Goal: Use online tool/utility: Utilize a website feature to perform a specific function

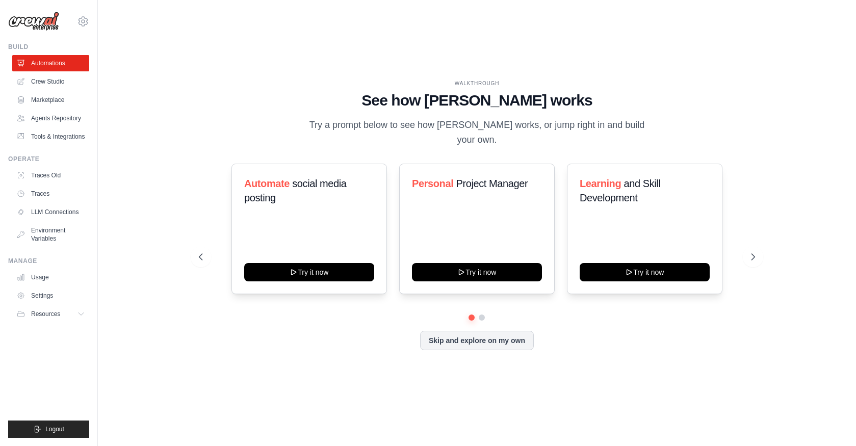
click at [610, 384] on div "WALKTHROUGH See how [PERSON_NAME] works Try a prompt below to see how [PERSON_N…" at bounding box center [476, 223] width 725 height 426
click at [60, 100] on link "Marketplace" at bounding box center [51, 100] width 77 height 16
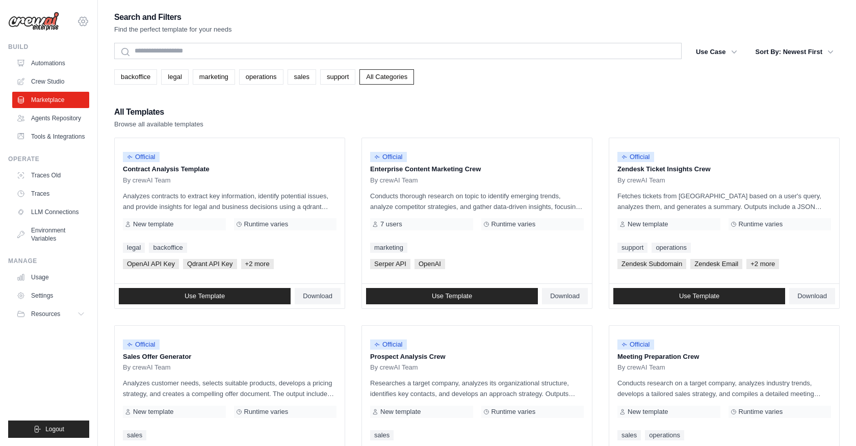
click at [82, 15] on icon at bounding box center [83, 21] width 12 height 12
click at [114, 62] on span "Settings" at bounding box center [126, 63] width 81 height 10
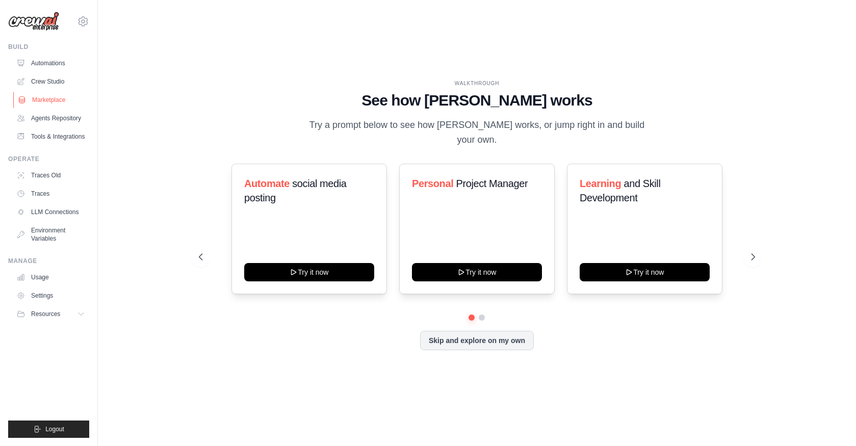
click at [37, 95] on link "Marketplace" at bounding box center [51, 100] width 77 height 16
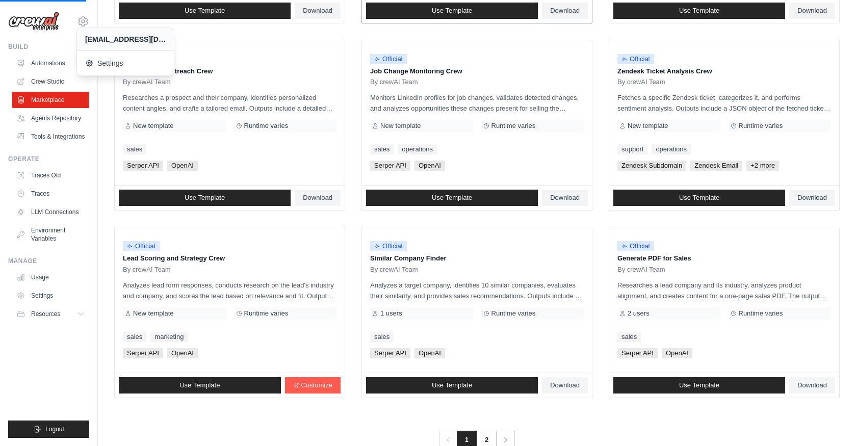
scroll to position [499, 0]
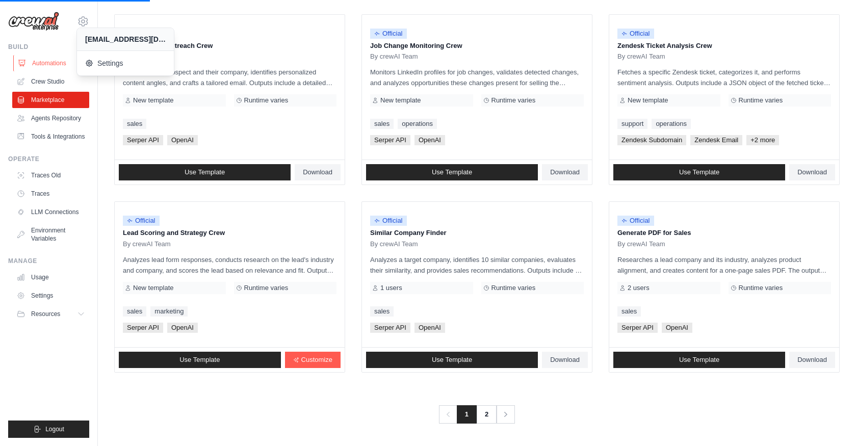
click at [45, 59] on link "Automations" at bounding box center [51, 63] width 77 height 16
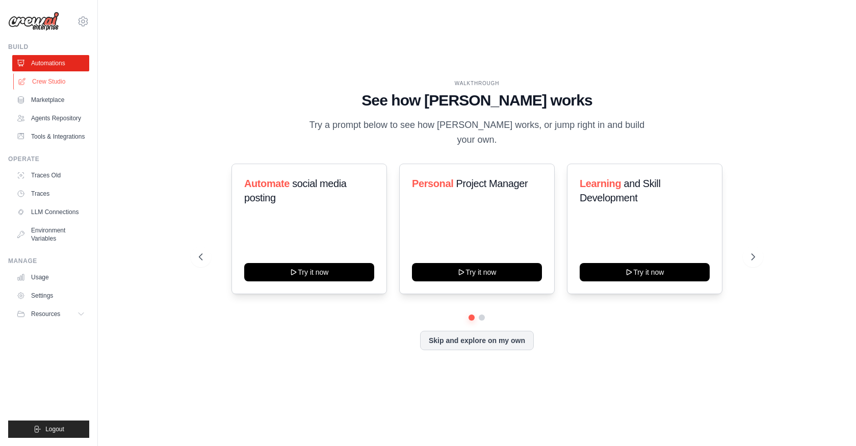
click at [41, 82] on link "Crew Studio" at bounding box center [51, 81] width 77 height 16
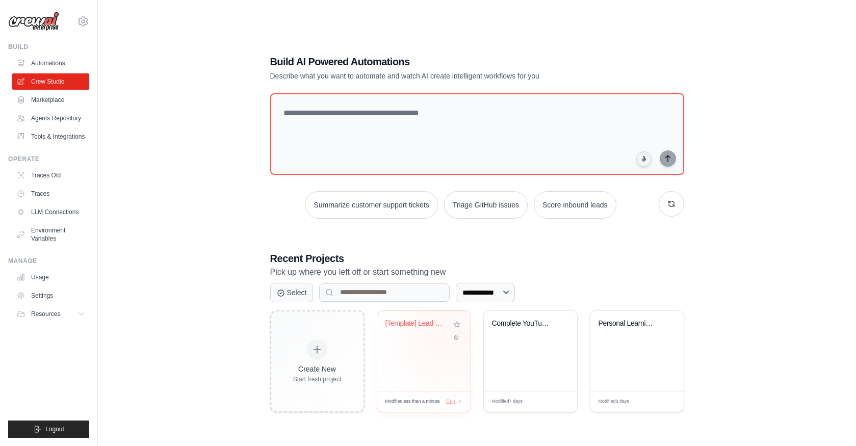
click at [449, 338] on div "[Template] Lead Scoring and Strateg..." at bounding box center [423, 330] width 77 height 23
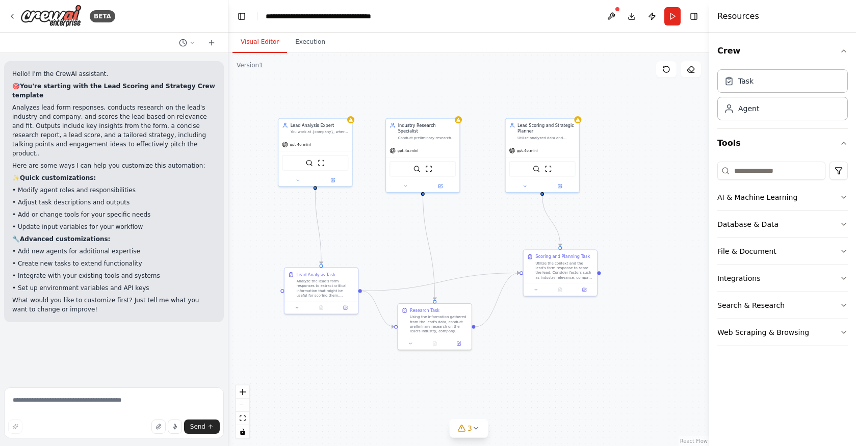
drag, startPoint x: 446, startPoint y: 338, endPoint x: 413, endPoint y: 271, distance: 74.5
click at [413, 271] on div ".deletable-edge-delete-btn { width: 20px; height: 20px; border: 0px solid #ffff…" at bounding box center [468, 249] width 481 height 393
click at [303, 150] on div "gpt-4o-mini" at bounding box center [316, 147] width 73 height 13
click at [326, 169] on img at bounding box center [322, 165] width 7 height 7
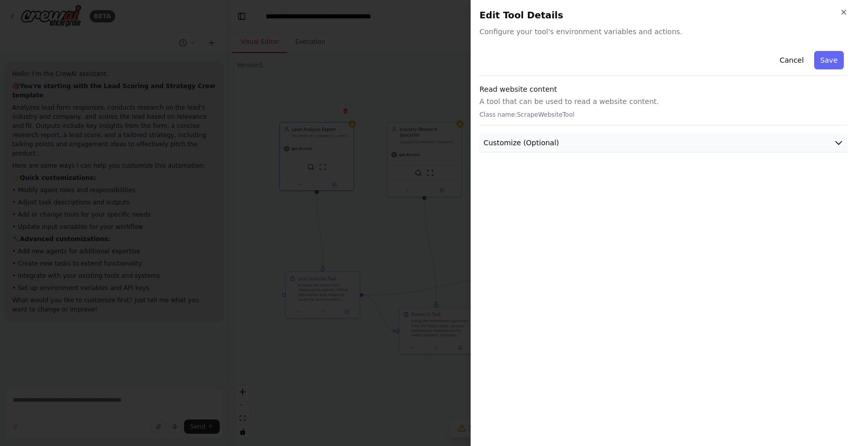
click at [767, 136] on button "Customize (Optional)" at bounding box center [663, 143] width 369 height 19
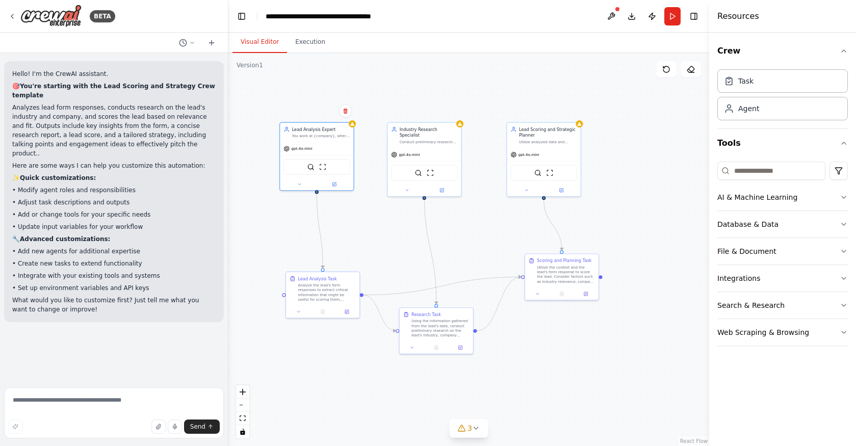
click at [372, 240] on div ".deletable-edge-delete-btn { width: 20px; height: 20px; border: 0px solid #ffff…" at bounding box center [468, 249] width 481 height 393
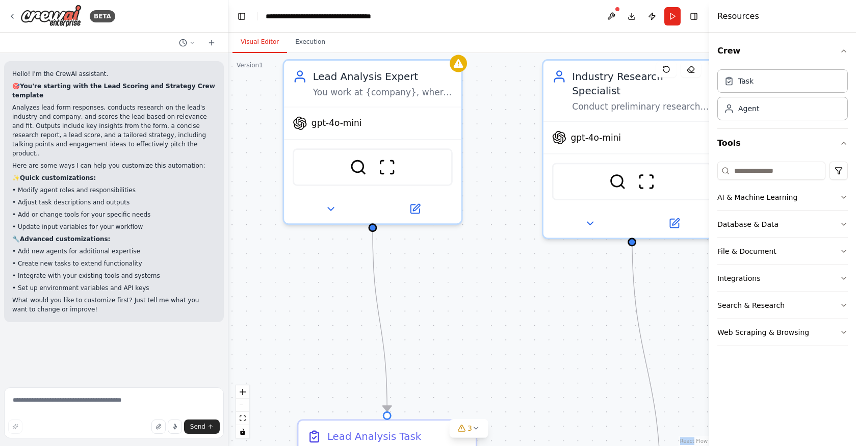
drag, startPoint x: 372, startPoint y: 240, endPoint x: 515, endPoint y: 349, distance: 179.3
click at [515, 349] on div ".deletable-edge-delete-btn { width: 20px; height: 20px; border: 0px solid #ffff…" at bounding box center [468, 249] width 481 height 393
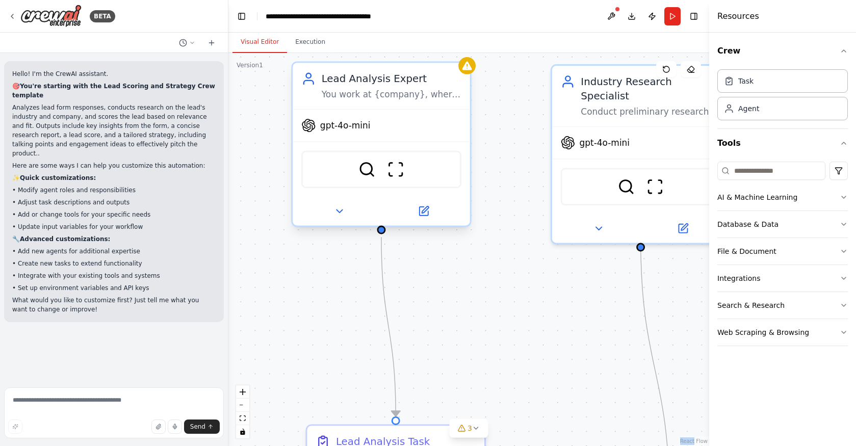
click at [347, 123] on span "gpt-4o-mini" at bounding box center [345, 126] width 50 height 12
click at [346, 131] on div "gpt-4o-mini" at bounding box center [335, 125] width 69 height 14
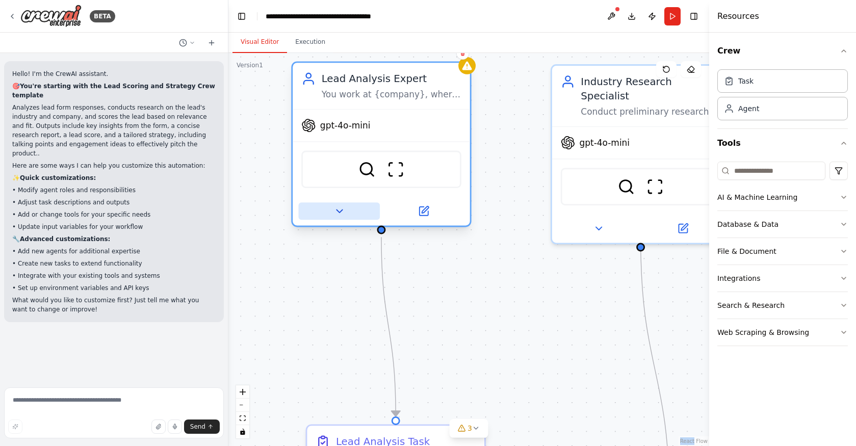
click at [334, 214] on icon at bounding box center [339, 211] width 12 height 12
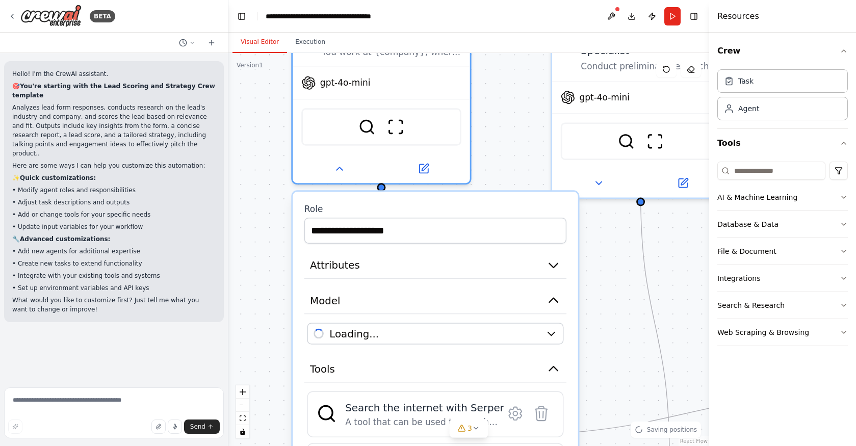
drag, startPoint x: 630, startPoint y: 381, endPoint x: 630, endPoint y: 322, distance: 59.1
click at [630, 322] on div ".deletable-edge-delete-btn { width: 20px; height: 20px; border: 0px solid #ffff…" at bounding box center [468, 249] width 481 height 393
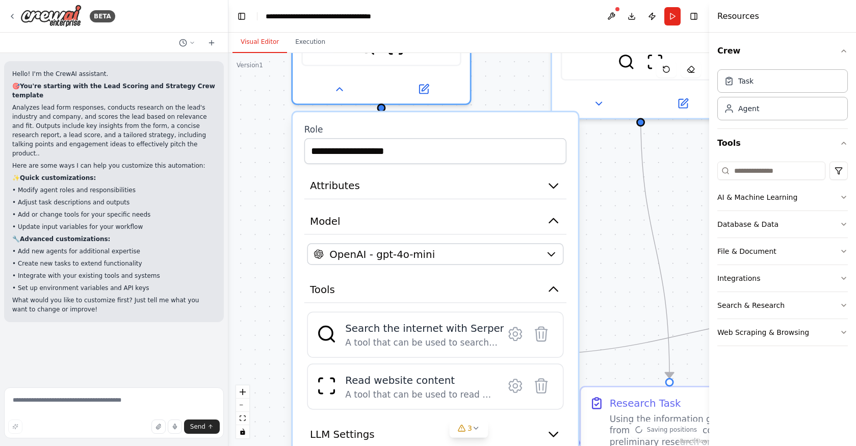
drag, startPoint x: 611, startPoint y: 314, endPoint x: 611, endPoint y: 250, distance: 63.7
click at [611, 248] on div ".deletable-edge-delete-btn { width: 20px; height: 20px; border: 0px solid #ffff…" at bounding box center [468, 249] width 481 height 393
click at [523, 257] on div "OpenAI - gpt-4o-mini" at bounding box center [427, 254] width 226 height 14
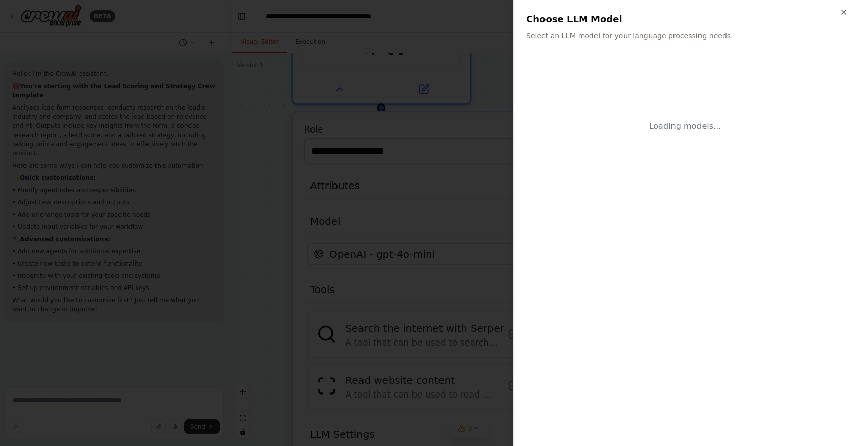
click at [460, 273] on div at bounding box center [428, 223] width 856 height 446
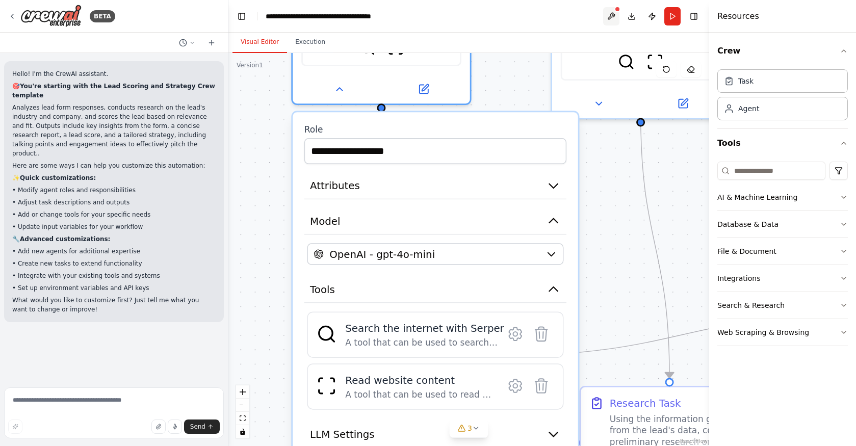
click at [614, 11] on button at bounding box center [611, 16] width 16 height 18
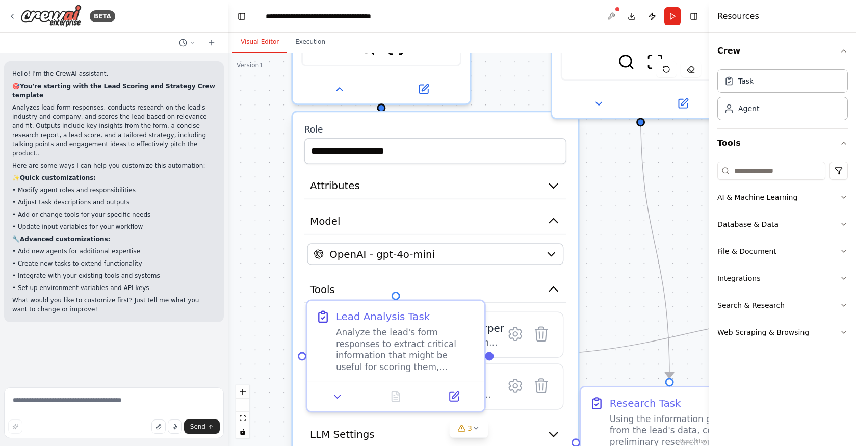
click at [612, 19] on div at bounding box center [611, 16] width 16 height 18
click at [610, 20] on div at bounding box center [611, 16] width 16 height 18
click at [275, 269] on div ".deletable-edge-delete-btn { width: 20px; height: 20px; border: 0px solid #ffff…" at bounding box center [468, 249] width 481 height 393
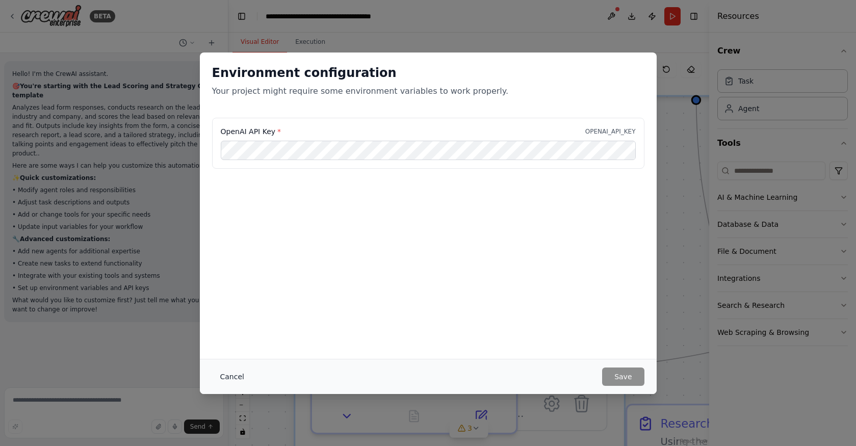
click at [245, 381] on button "Cancel" at bounding box center [232, 377] width 40 height 18
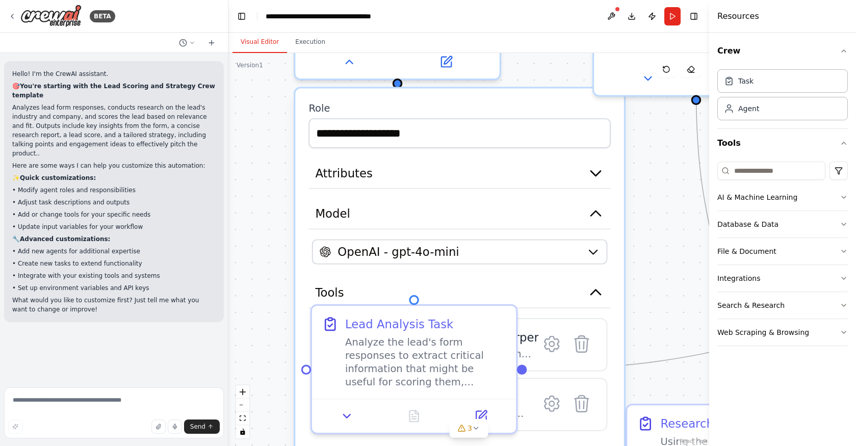
click at [261, 256] on div ".deletable-edge-delete-btn { width: 20px; height: 20px; border: 0px solid #ffff…" at bounding box center [468, 249] width 481 height 393
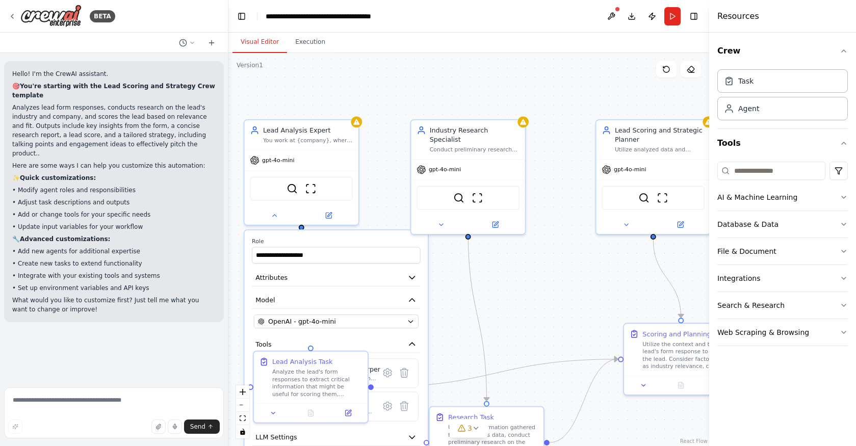
drag, startPoint x: 611, startPoint y: 250, endPoint x: 576, endPoint y: 318, distance: 76.6
click at [576, 318] on div ".deletable-edge-delete-btn { width: 20px; height: 20px; border: 0px solid #ffff…" at bounding box center [468, 249] width 481 height 393
click at [257, 165] on div "gpt-4o-mini" at bounding box center [302, 158] width 114 height 20
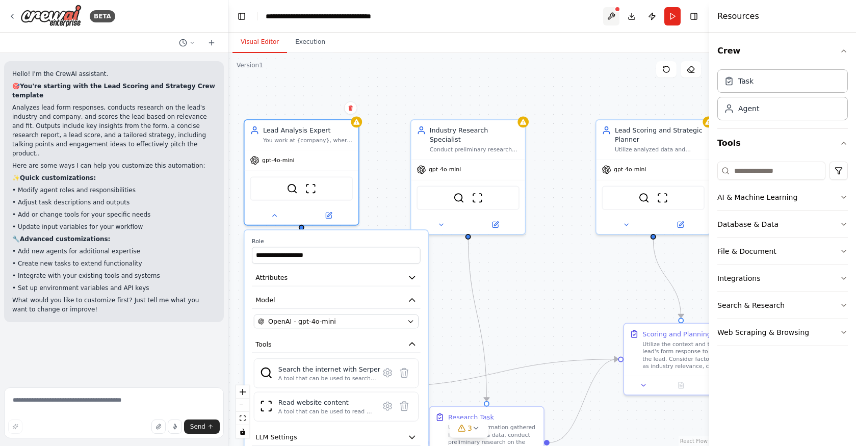
click at [610, 17] on button at bounding box center [611, 16] width 16 height 18
click at [613, 16] on div at bounding box center [611, 16] width 16 height 18
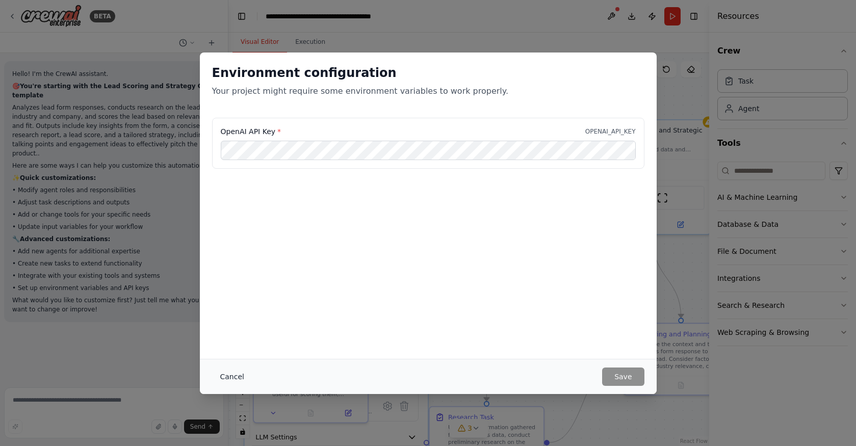
click at [229, 375] on button "Cancel" at bounding box center [232, 377] width 40 height 18
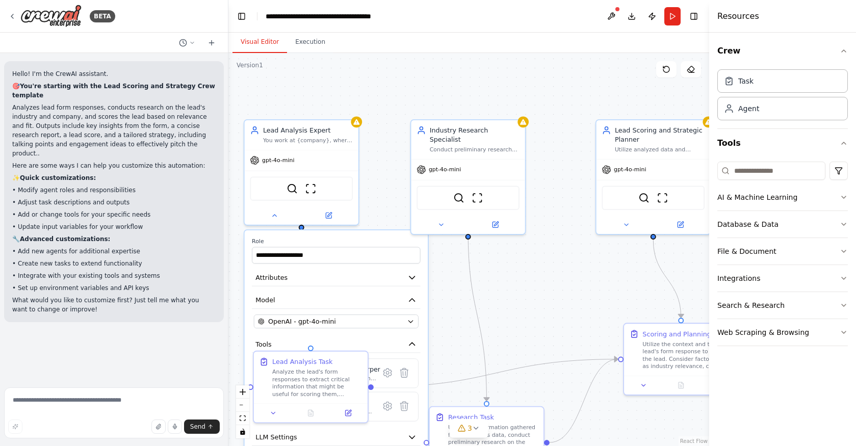
click at [569, 273] on div ".deletable-edge-delete-btn { width: 20px; height: 20px; border: 0px solid #ffff…" at bounding box center [468, 249] width 481 height 393
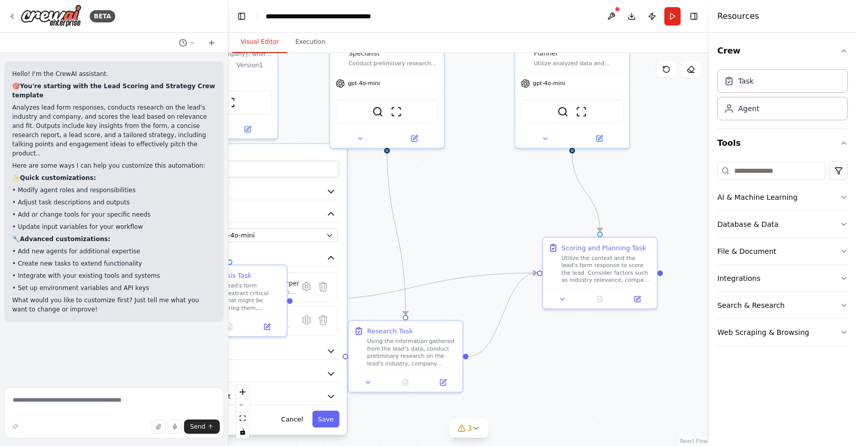
drag, startPoint x: 544, startPoint y: 277, endPoint x: 463, endPoint y: 187, distance: 120.9
click at [463, 187] on div ".deletable-edge-delete-btn { width: 20px; height: 20px; border: 0px solid #ffff…" at bounding box center [468, 249] width 481 height 393
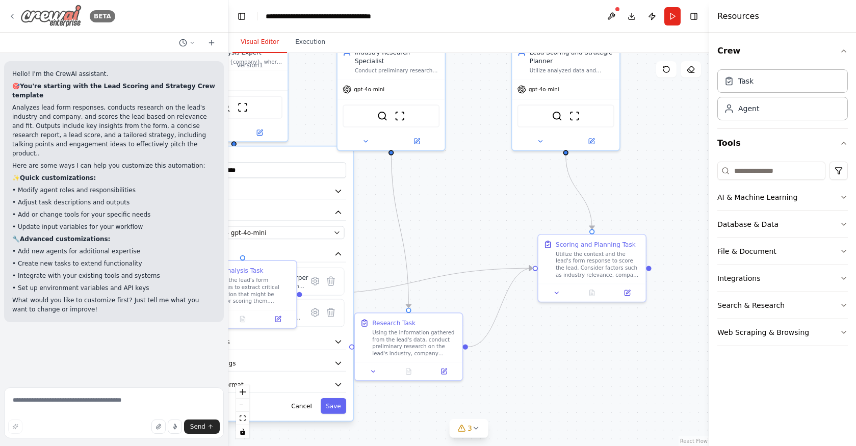
click at [11, 16] on icon at bounding box center [12, 16] width 2 height 4
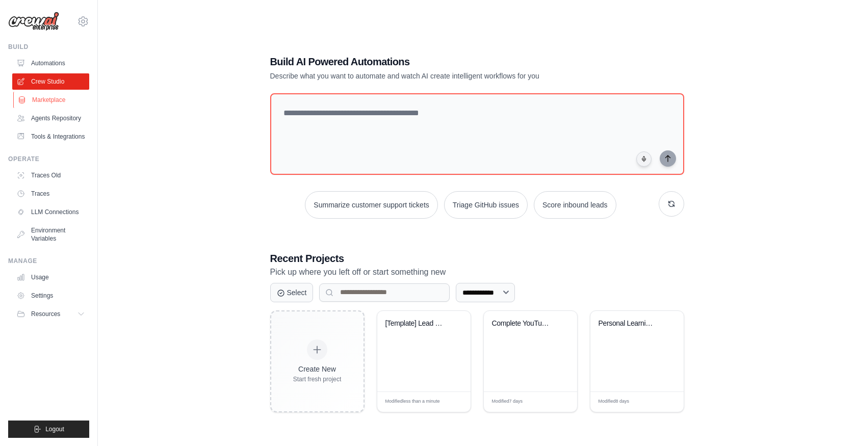
click at [50, 106] on link "Marketplace" at bounding box center [51, 100] width 77 height 16
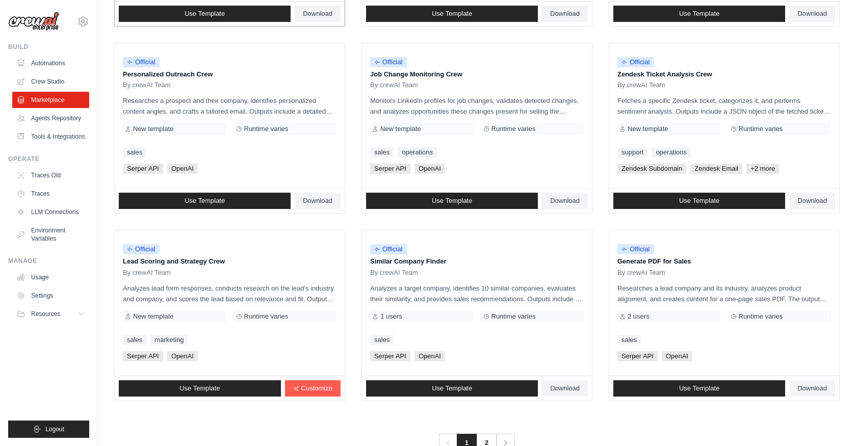
scroll to position [499, 0]
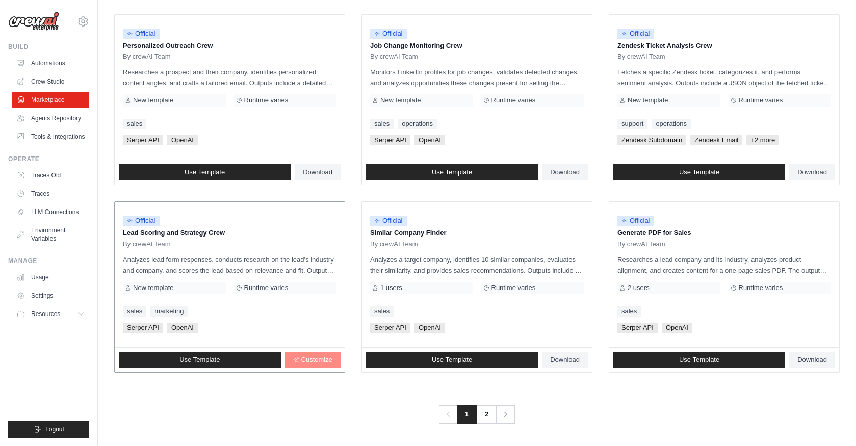
click at [325, 363] on link "Customize" at bounding box center [313, 360] width 56 height 16
click at [56, 208] on link "LLM Connections" at bounding box center [51, 212] width 77 height 16
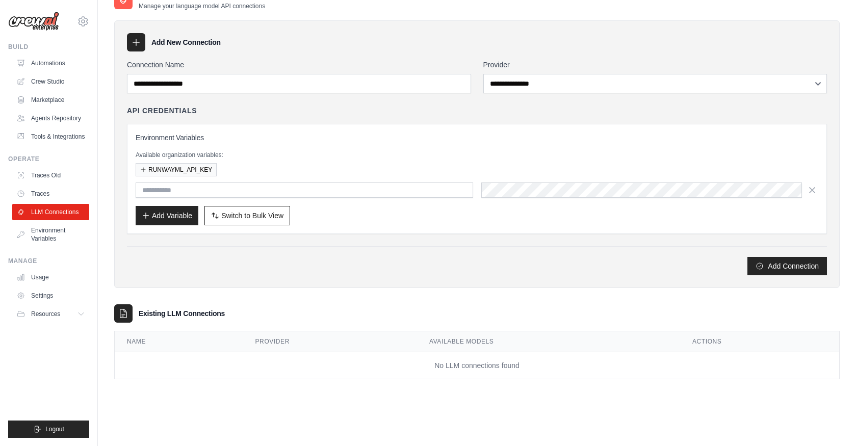
click at [430, 255] on div "Add Connection" at bounding box center [477, 260] width 700 height 29
click at [595, 151] on p "Available organization variables:" at bounding box center [477, 155] width 683 height 8
click at [647, 50] on div "Add New Connection" at bounding box center [477, 42] width 700 height 18
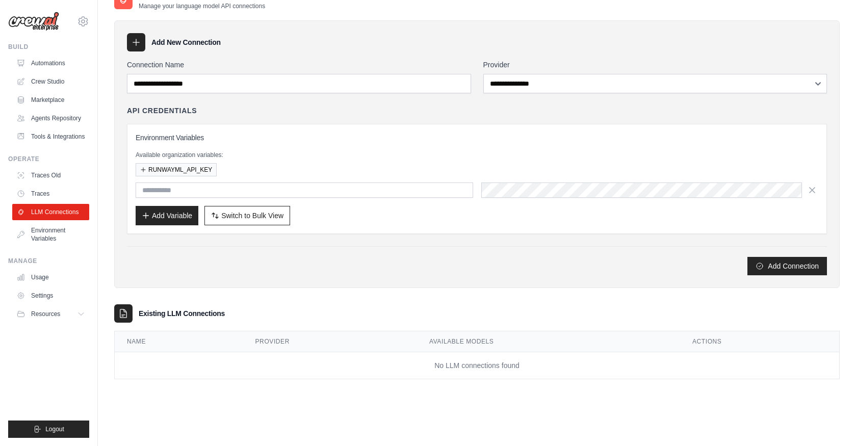
click at [647, 50] on div "Add New Connection" at bounding box center [477, 42] width 700 height 18
click at [386, 125] on div "Environment Variables Available organization variables: RUNWAYML_API_KEY Add Va…" at bounding box center [477, 179] width 700 height 110
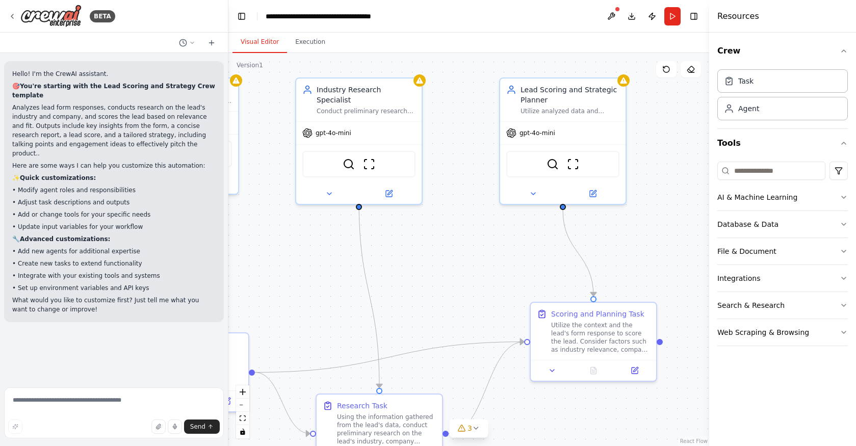
drag, startPoint x: 435, startPoint y: 314, endPoint x: 328, endPoint y: 308, distance: 106.7
click at [328, 308] on div ".deletable-edge-delete-btn { width: 20px; height: 20px; border: 0px solid #ffff…" at bounding box center [468, 249] width 481 height 393
